Goal: Navigation & Orientation: Find specific page/section

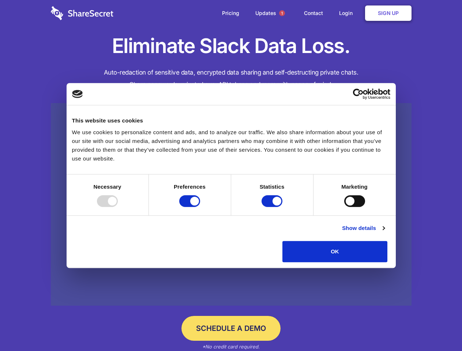
click at [118, 207] on div at bounding box center [107, 201] width 21 height 12
click at [200, 207] on input "Preferences" at bounding box center [189, 201] width 21 height 12
checkbox input "false"
click at [273, 207] on input "Statistics" at bounding box center [271, 201] width 21 height 12
checkbox input "false"
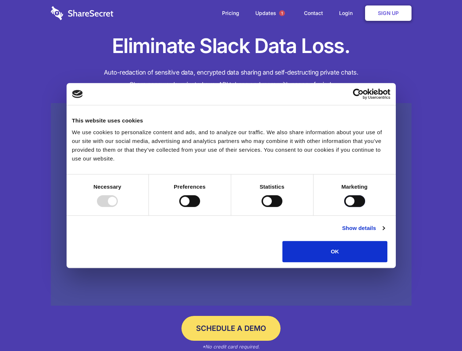
click at [344, 207] on input "Marketing" at bounding box center [354, 201] width 21 height 12
checkbox input "true"
click at [384, 232] on link "Show details" at bounding box center [363, 228] width 42 height 9
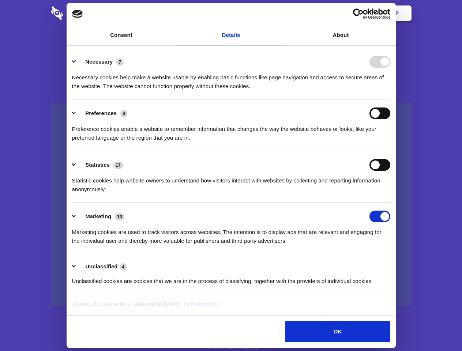
click at [393, 265] on ul "Necessary 7 Necessary cookies help make a website usable by enabling basic func…" at bounding box center [230, 171] width 325 height 246
click at [281, 13] on span "1" at bounding box center [282, 13] width 6 height 6
